Goal: Transaction & Acquisition: Purchase product/service

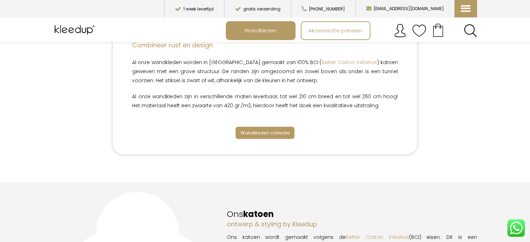
scroll to position [173, 0]
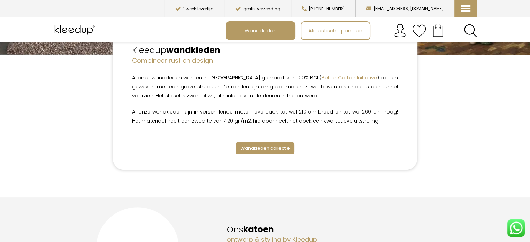
click at [246, 152] on link "Wandkleden collectie" at bounding box center [265, 148] width 59 height 12
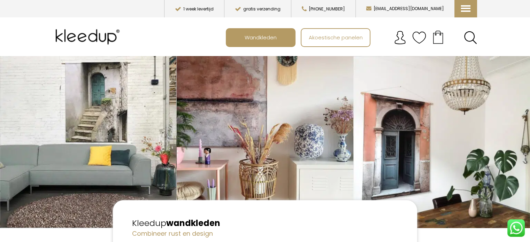
click at [32, 193] on img at bounding box center [265, 142] width 530 height 172
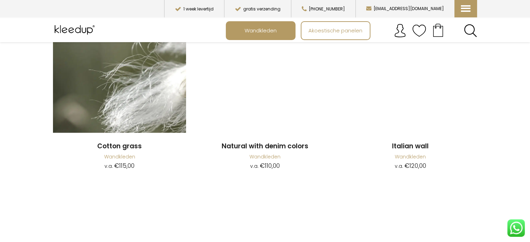
scroll to position [779, 0]
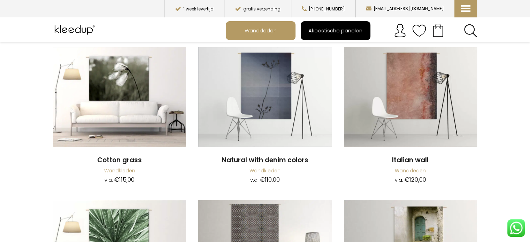
click at [334, 32] on span "Akoestische panelen" at bounding box center [336, 30] width 62 height 13
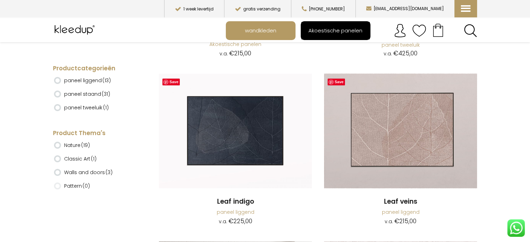
scroll to position [974, 0]
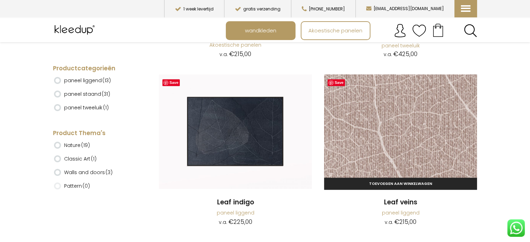
click at [397, 134] on img at bounding box center [400, 131] width 153 height 115
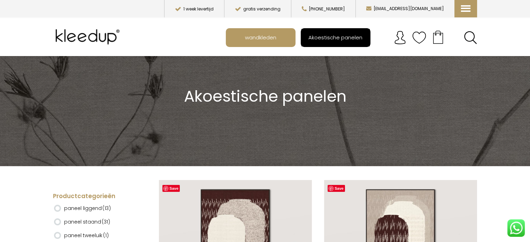
scroll to position [26, 0]
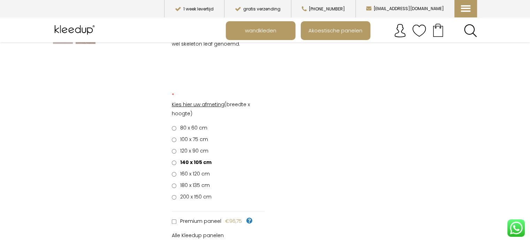
scroll to position [140, 0]
